Goal: Information Seeking & Learning: Learn about a topic

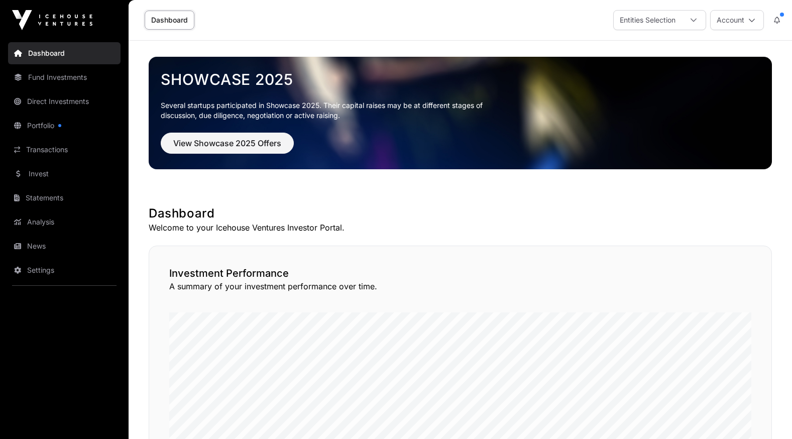
scroll to position [151, 0]
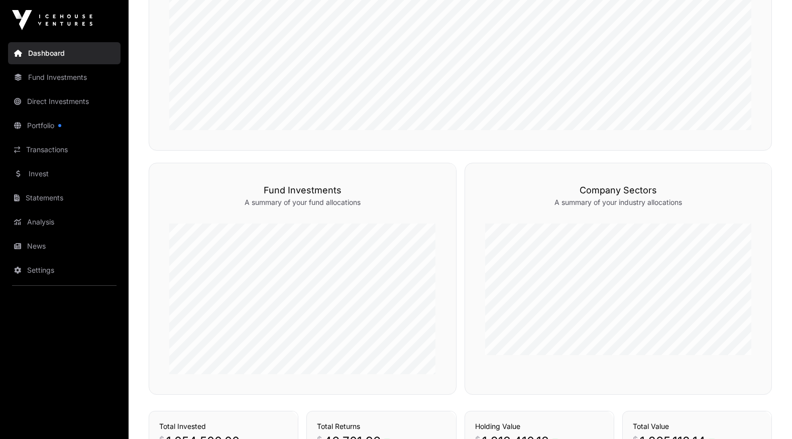
scroll to position [643, 0]
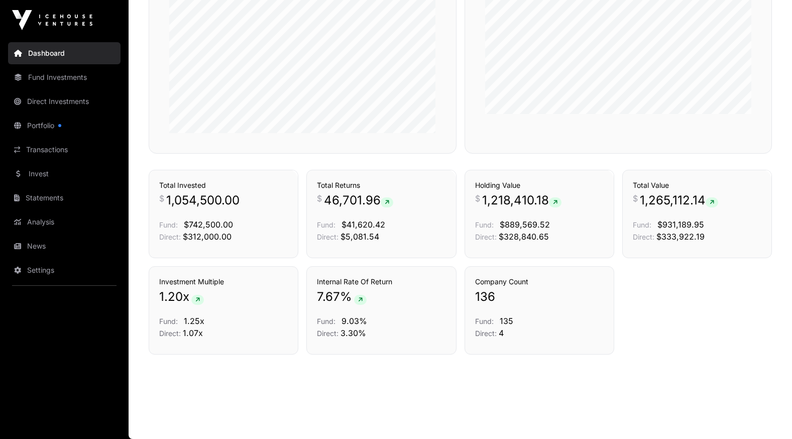
click at [48, 118] on link "Portfolio" at bounding box center [64, 125] width 112 height 22
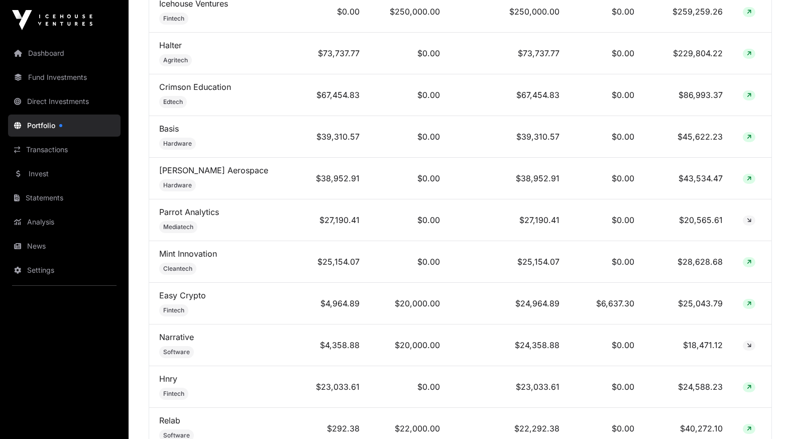
scroll to position [653, 0]
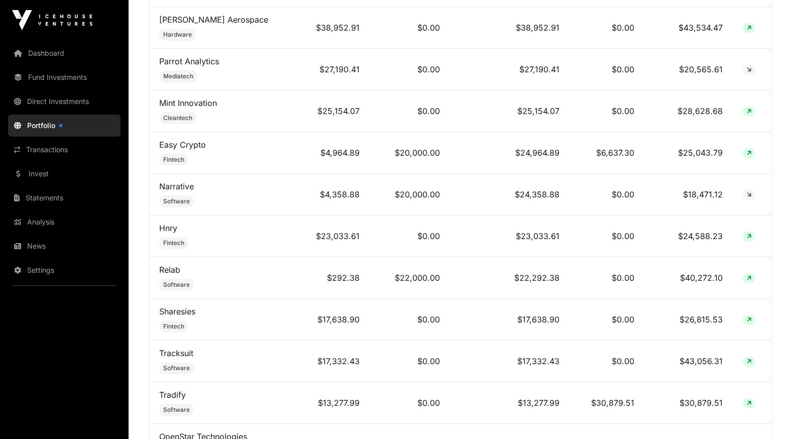
click at [175, 233] on link "Hnry" at bounding box center [168, 228] width 18 height 10
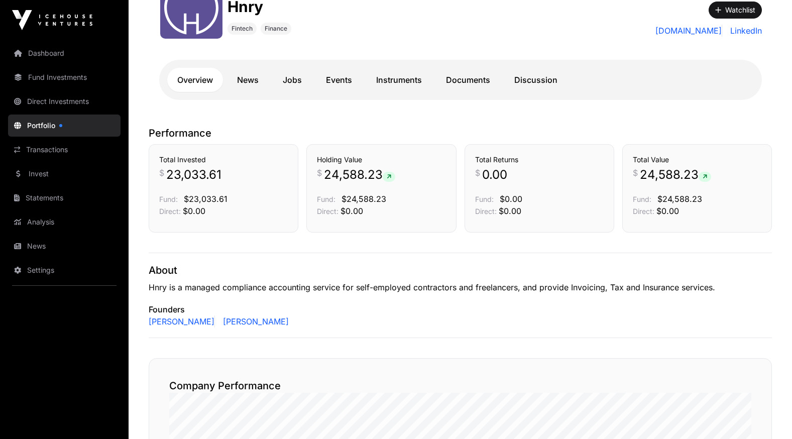
scroll to position [46, 0]
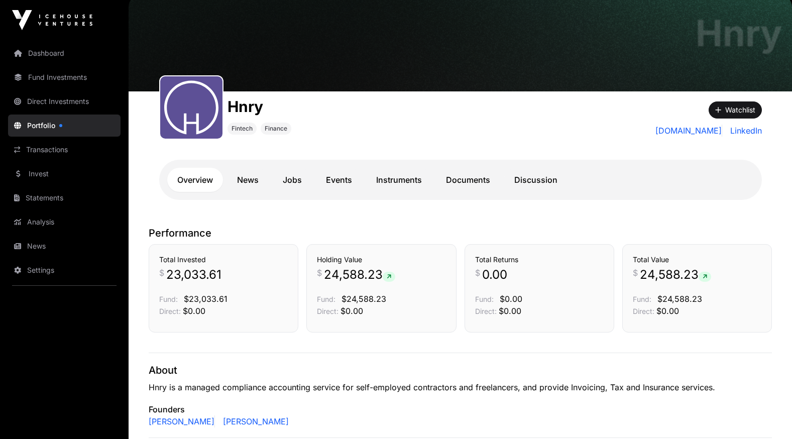
click at [247, 177] on link "News" at bounding box center [248, 180] width 42 height 24
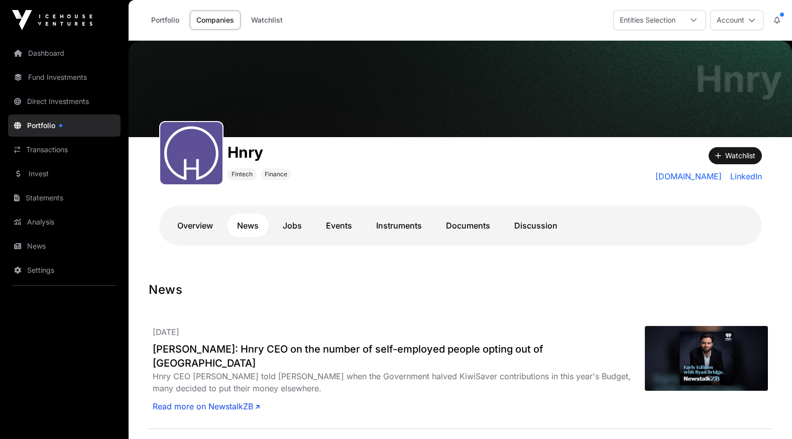
click at [337, 225] on link "Events" at bounding box center [339, 225] width 46 height 24
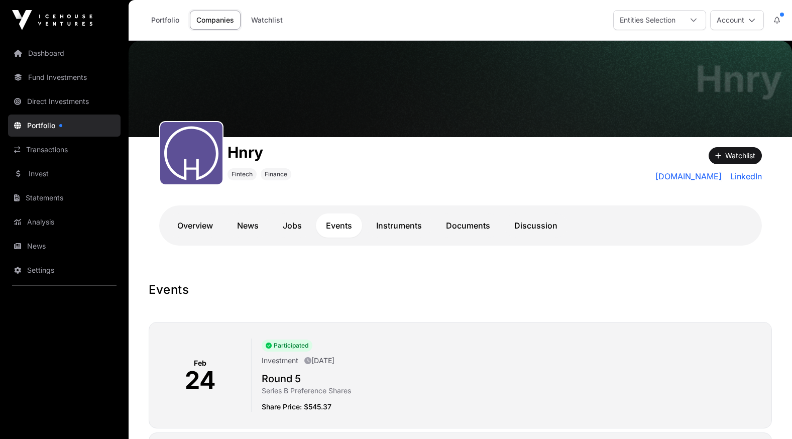
scroll to position [151, 0]
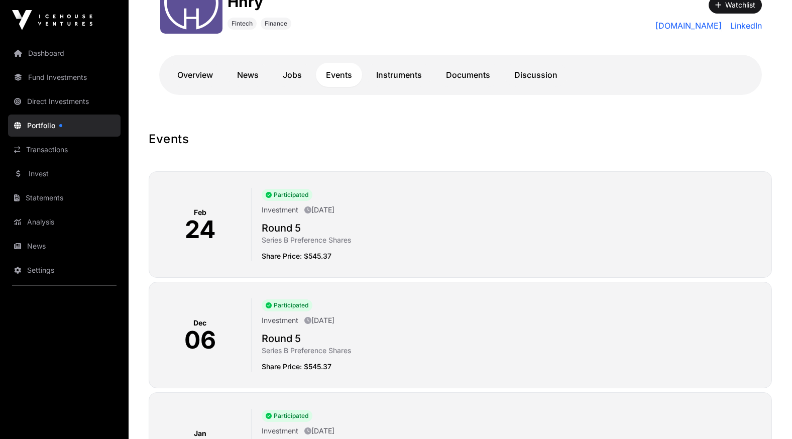
click at [189, 82] on link "Overview" at bounding box center [195, 75] width 56 height 24
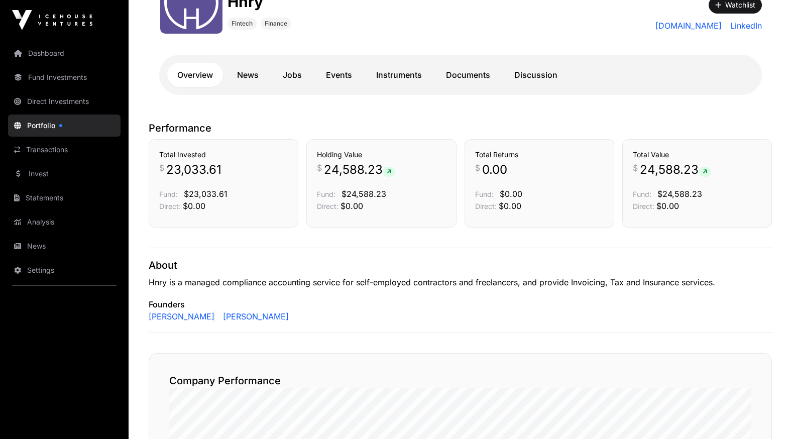
click at [248, 80] on link "News" at bounding box center [248, 75] width 42 height 24
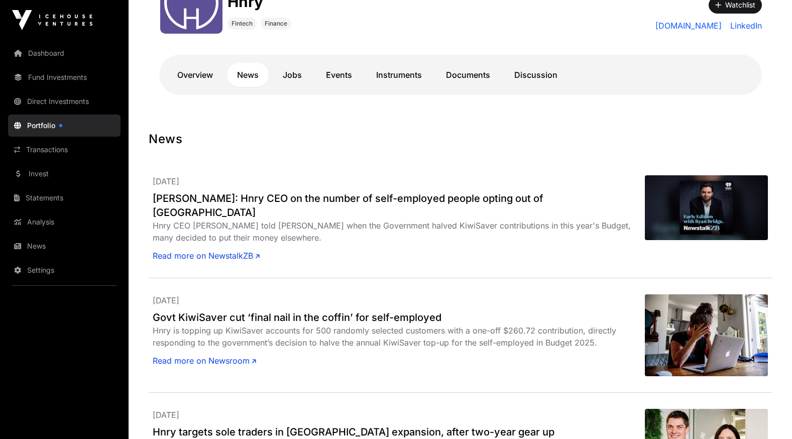
click at [193, 77] on link "Overview" at bounding box center [195, 75] width 56 height 24
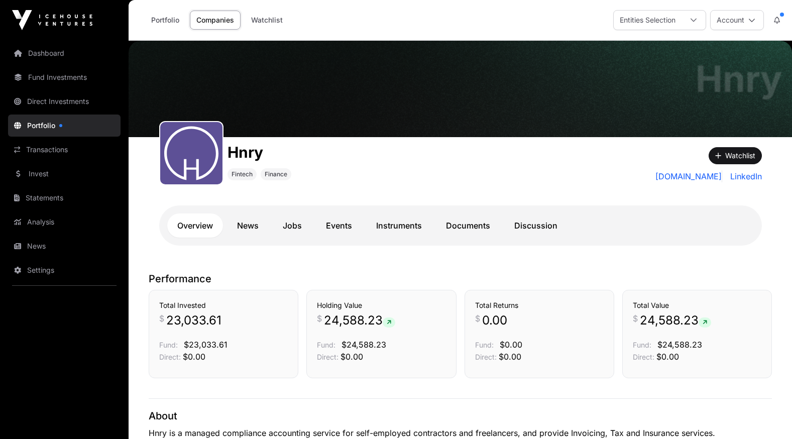
click at [333, 225] on link "Events" at bounding box center [339, 225] width 46 height 24
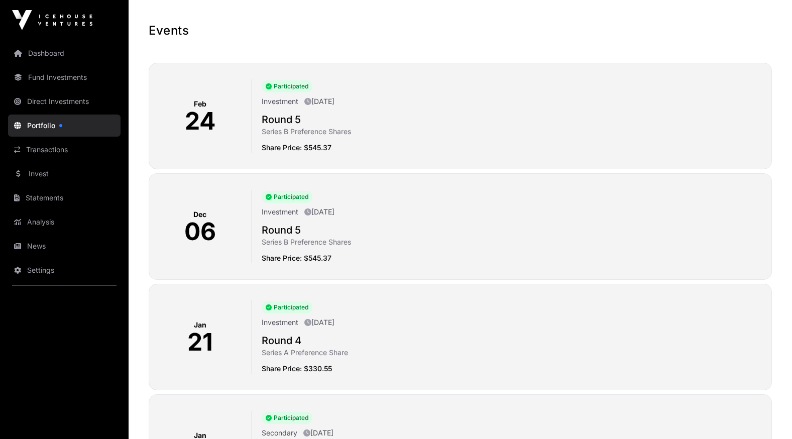
scroll to position [151, 0]
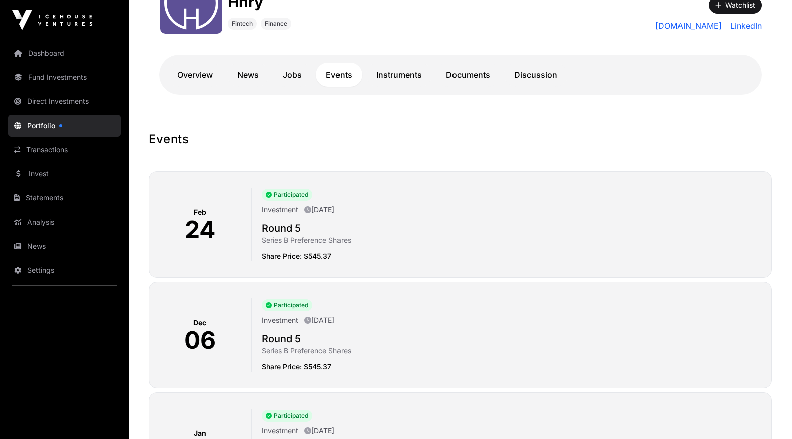
click at [296, 247] on div "Participated Investment [DATE] Round 5 Series B Preference Shares Share Price: …" at bounding box center [508, 224] width 512 height 73
drag, startPoint x: 328, startPoint y: 261, endPoint x: 334, endPoint y: 263, distance: 6.4
click at [328, 261] on div "[DATE] Participated Investment [DATE] Round 5 Series B Preference Shares Share …" at bounding box center [460, 224] width 623 height 106
click at [380, 273] on div "[DATE] Participated Investment [DATE] Round 5 Series B Preference Shares Share …" at bounding box center [460, 224] width 623 height 106
drag, startPoint x: 395, startPoint y: 273, endPoint x: 416, endPoint y: 146, distance: 129.3
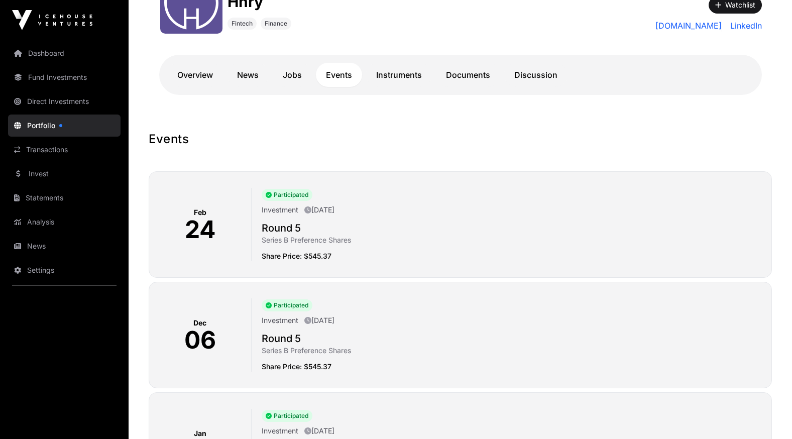
click at [403, 272] on div "[DATE] Participated Investment [DATE] Round 5 Series B Preference Shares Share …" at bounding box center [460, 224] width 623 height 106
click at [449, 81] on link "Documents" at bounding box center [468, 75] width 64 height 24
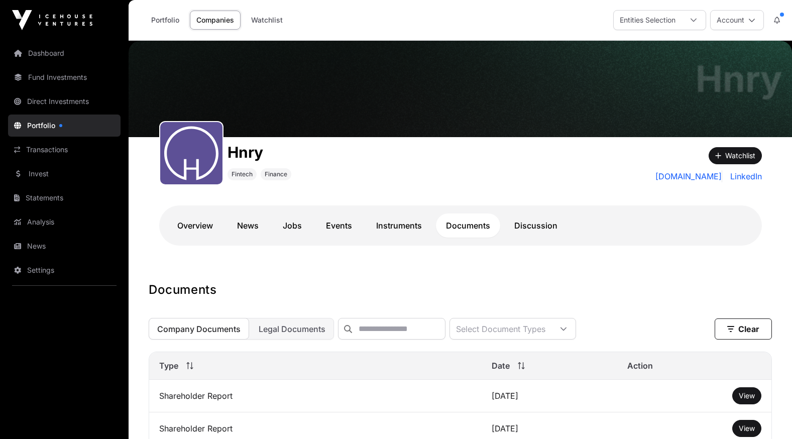
scroll to position [100, 0]
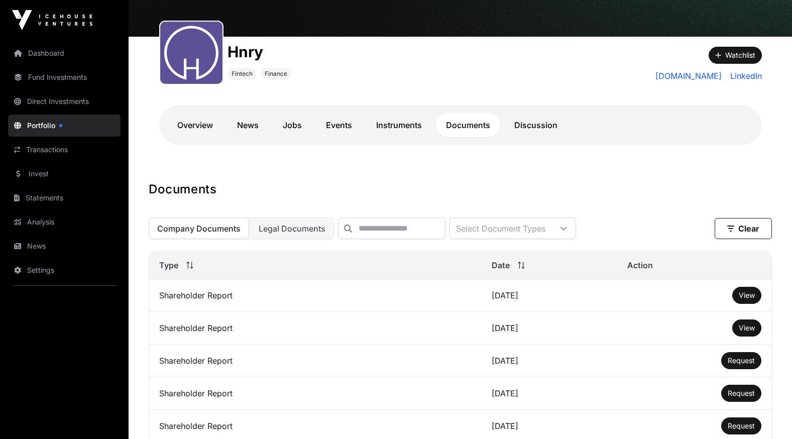
click at [304, 230] on span "Legal Documents" at bounding box center [292, 228] width 67 height 10
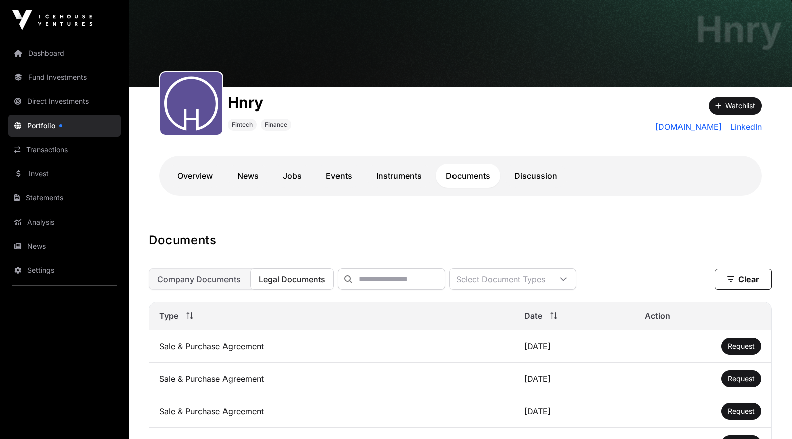
scroll to position [0, 0]
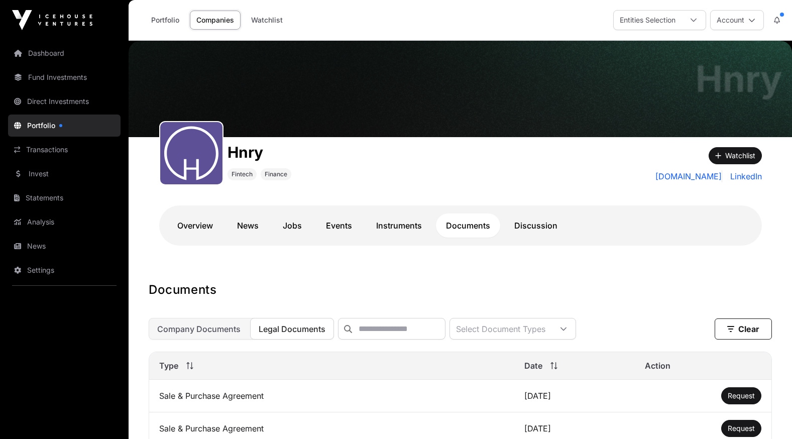
click at [241, 221] on link "News" at bounding box center [248, 225] width 42 height 24
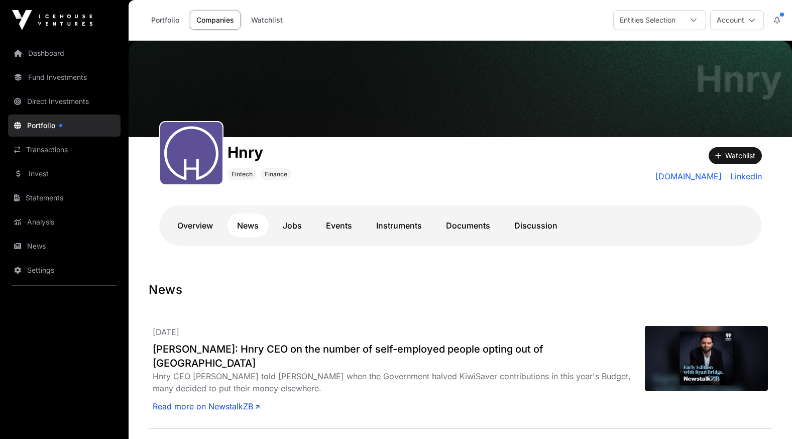
click at [202, 220] on link "Overview" at bounding box center [195, 225] width 56 height 24
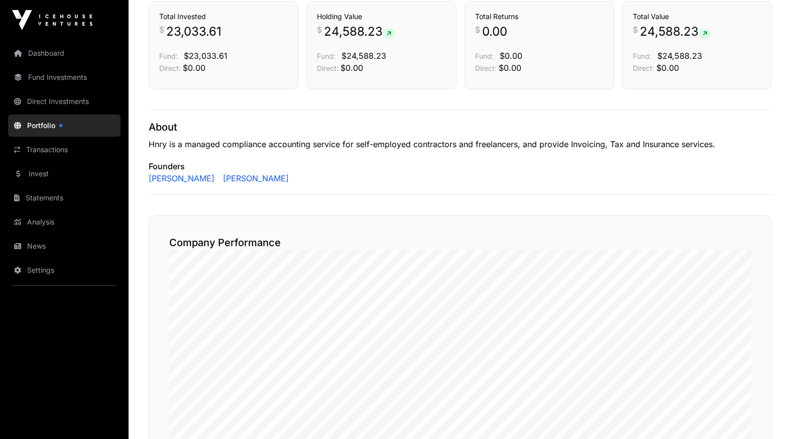
scroll to position [402, 0]
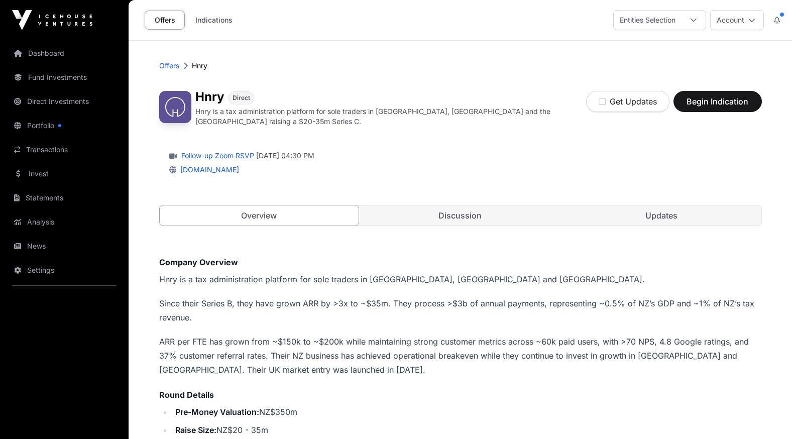
click at [49, 124] on link "Portfolio" at bounding box center [64, 125] width 112 height 22
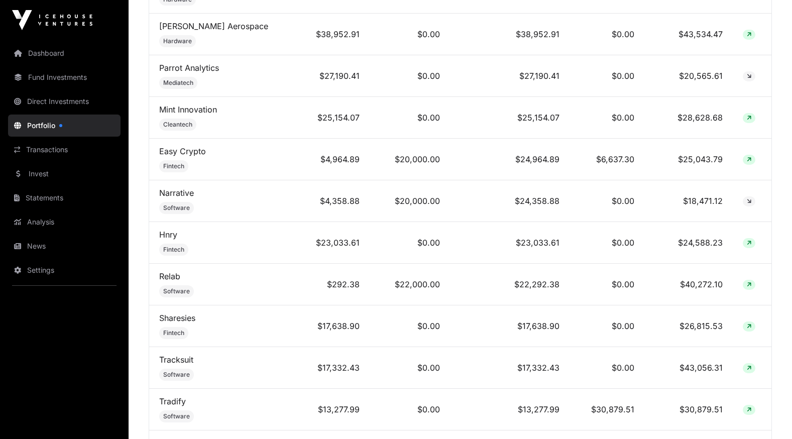
scroll to position [653, 0]
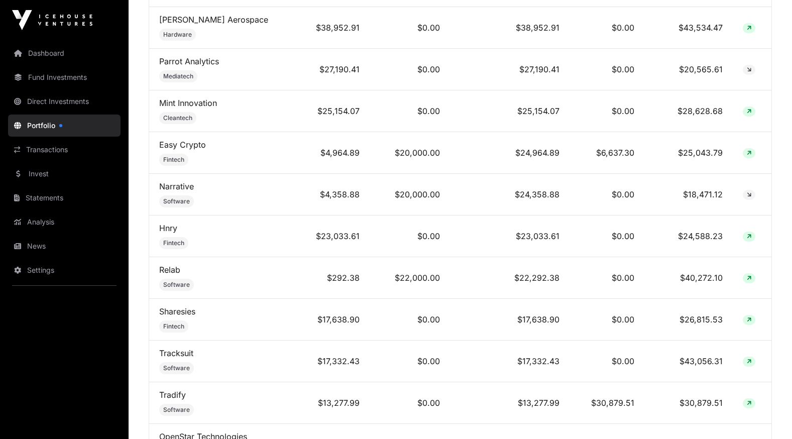
click at [172, 233] on link "Hnry" at bounding box center [168, 228] width 18 height 10
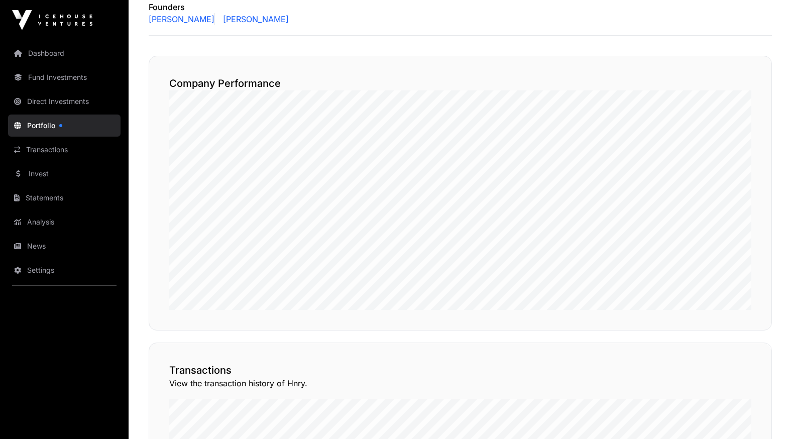
scroll to position [452, 0]
